Goal: Check status

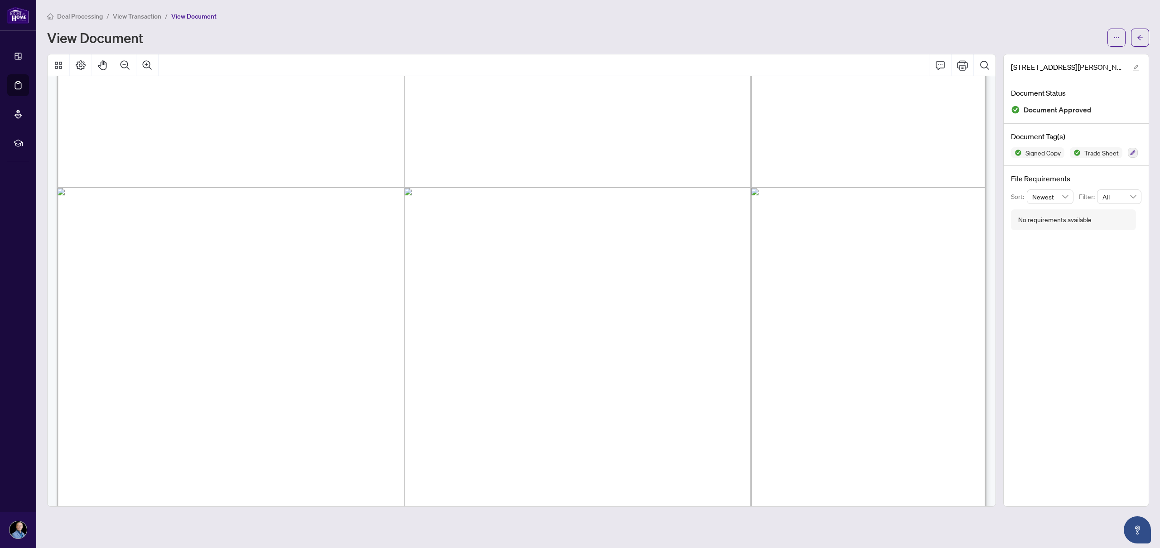
scroll to position [305, 0]
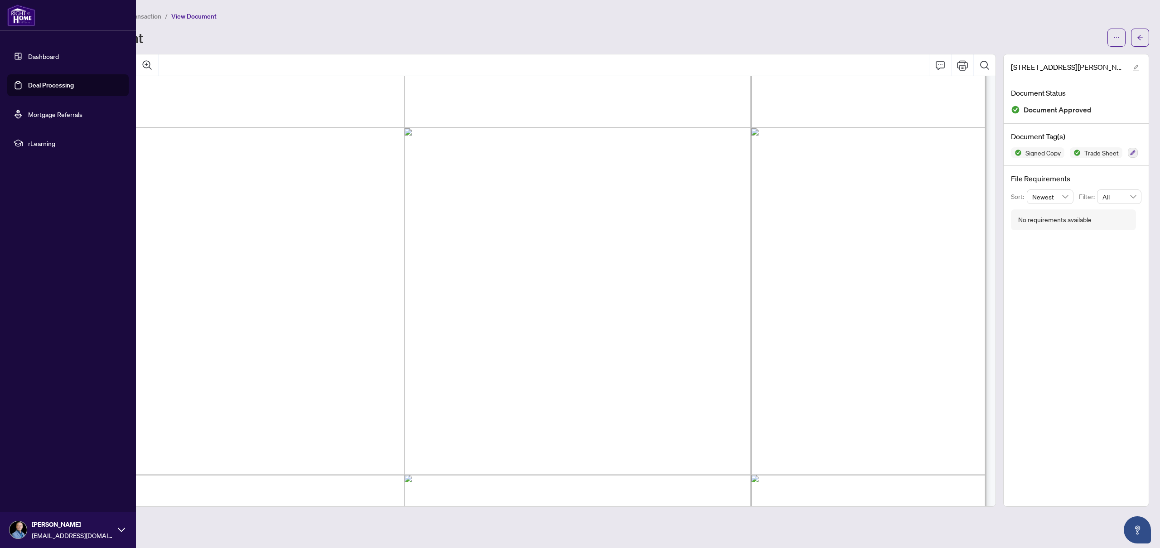
click at [44, 88] on link "Deal Processing" at bounding box center [51, 85] width 46 height 8
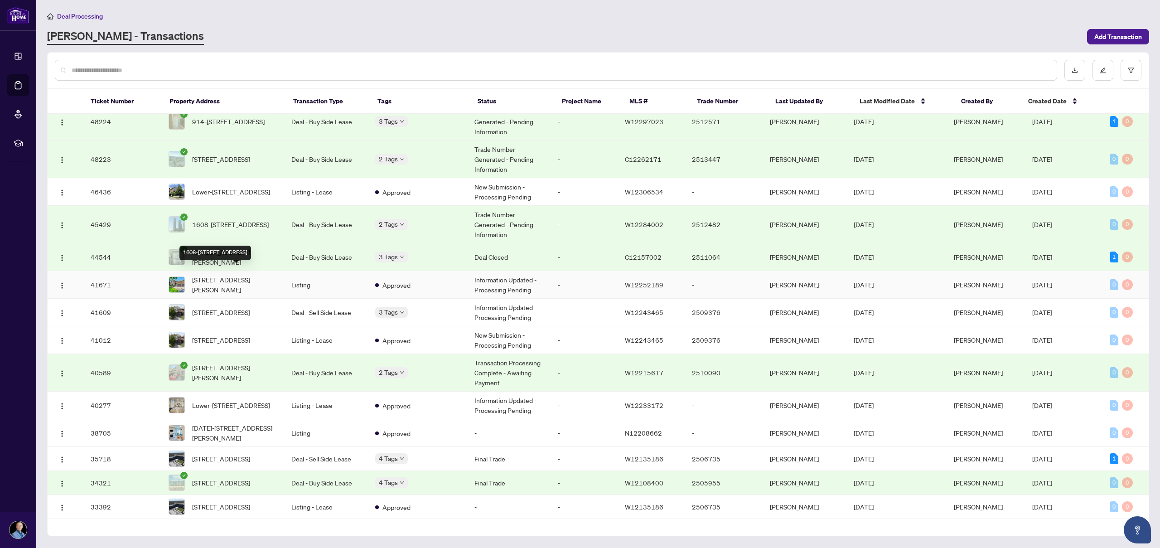
scroll to position [96, 0]
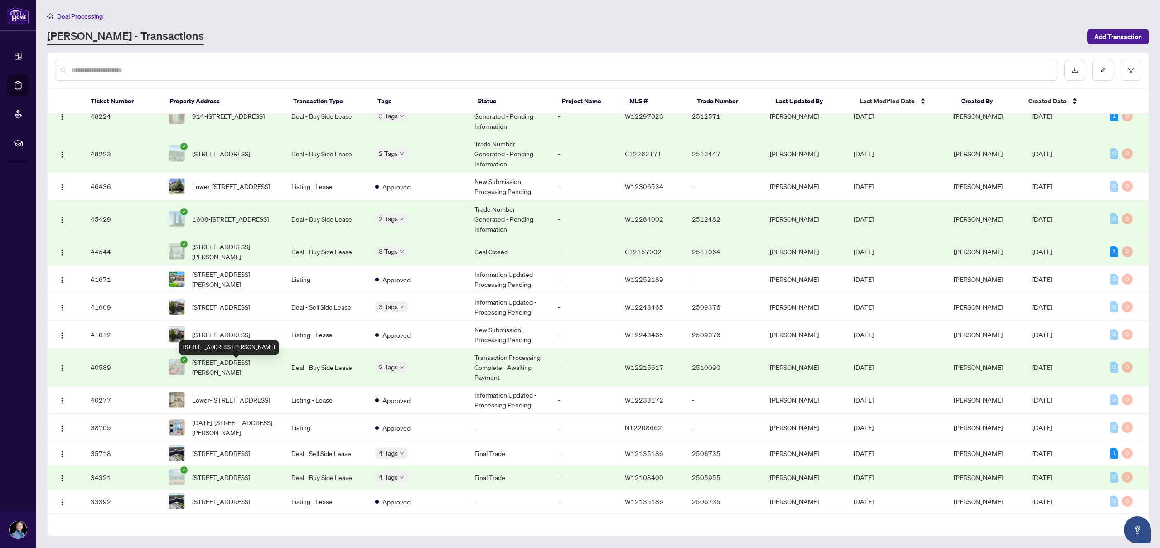
click at [237, 368] on span "[STREET_ADDRESS][PERSON_NAME]" at bounding box center [234, 367] width 85 height 20
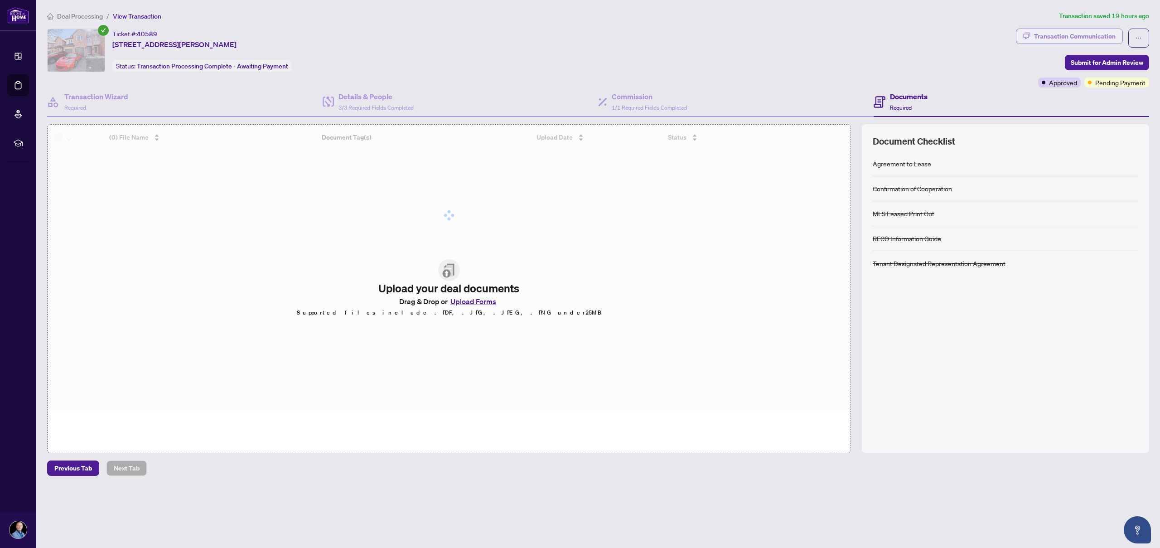
click at [1096, 34] on div "Transaction Communication" at bounding box center [1075, 36] width 82 height 15
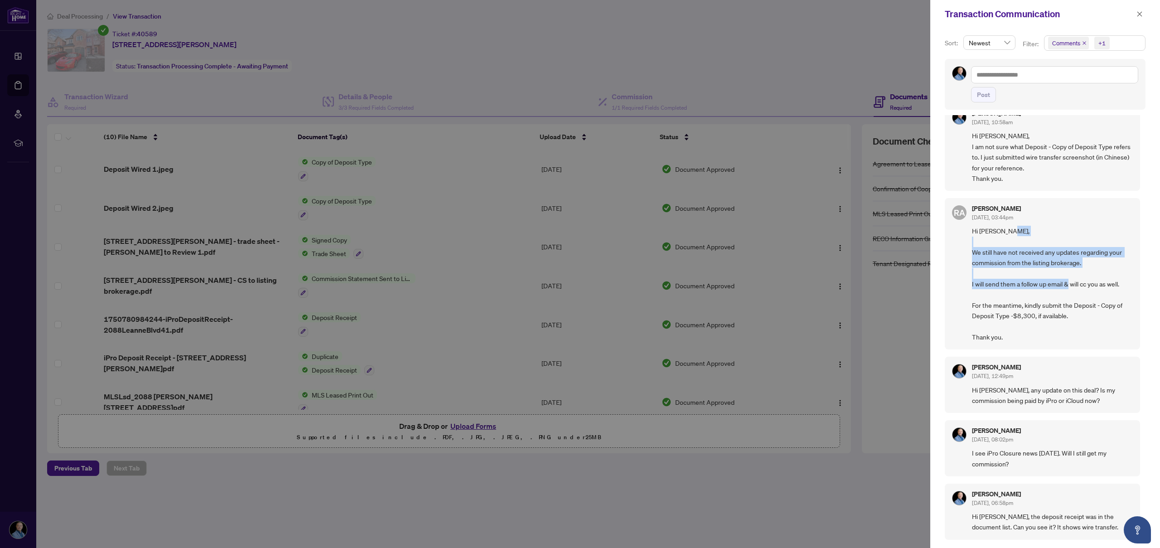
scroll to position [17, 0]
drag, startPoint x: 974, startPoint y: 257, endPoint x: 1124, endPoint y: 282, distance: 152.1
click at [1124, 282] on span "Hi [PERSON_NAME], We still have not received any updates regarding your commiss…" at bounding box center [1052, 284] width 161 height 116
copy span "We still have not received any updates regarding your commission from the listi…"
